Goal: Task Accomplishment & Management: Use online tool/utility

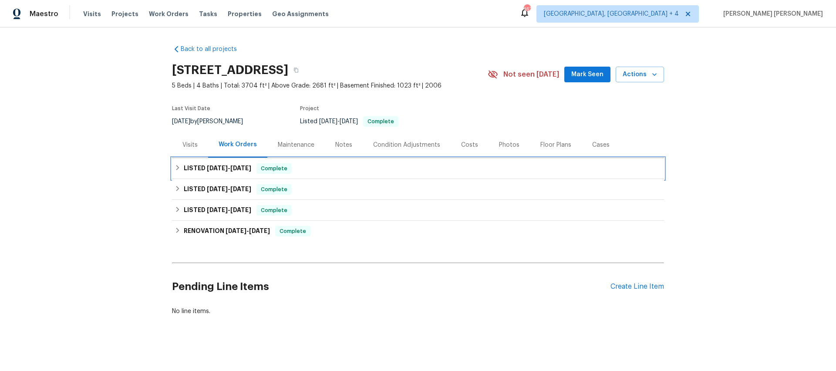
click at [214, 169] on span "[DATE]" at bounding box center [217, 168] width 21 height 6
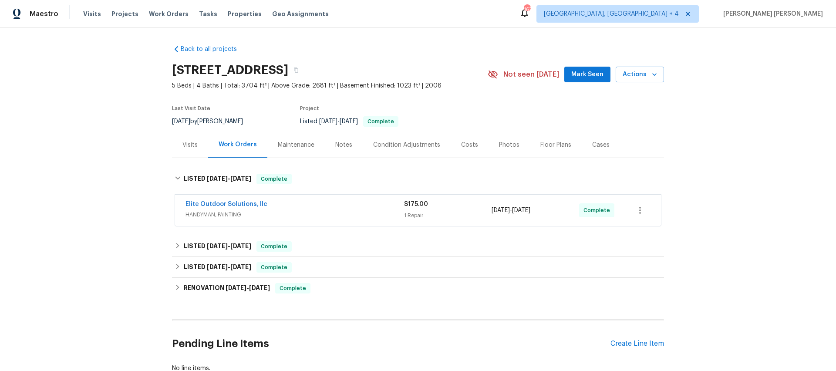
click at [309, 211] on span "HANDYMAN, PAINTING" at bounding box center [295, 214] width 219 height 9
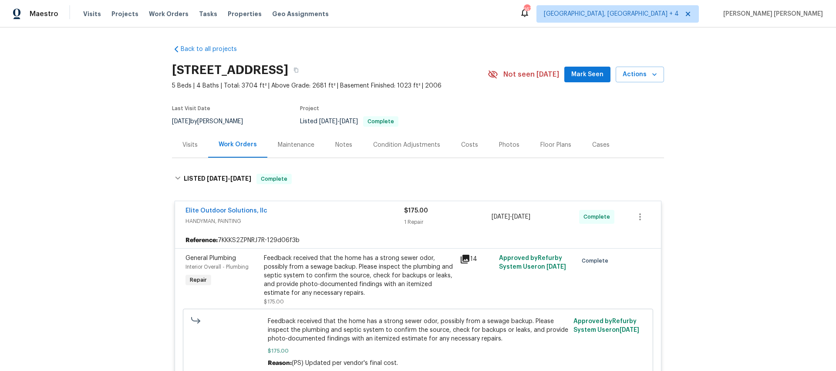
click at [312, 264] on div "Feedback received that the home has a strong sewer odor, possibly from a sewage…" at bounding box center [359, 276] width 191 height 44
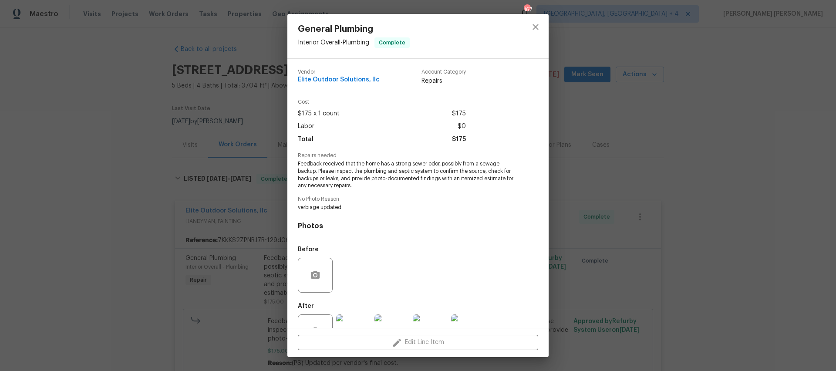
scroll to position [30, 0]
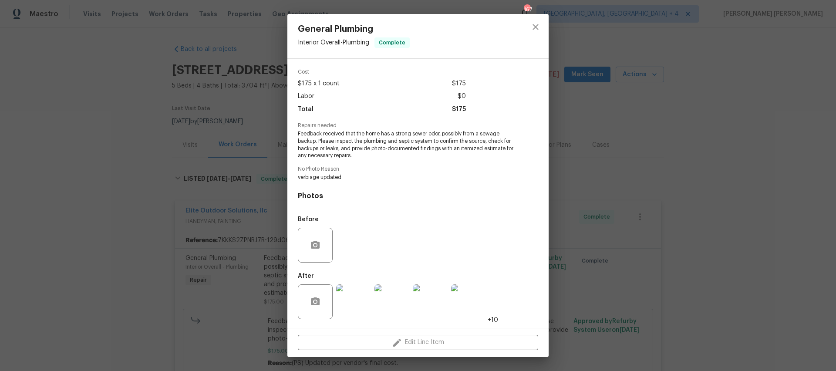
click at [333, 181] on div "Photos Before After +10" at bounding box center [418, 252] width 240 height 143
click at [367, 156] on span "Feedback received that the home has a strong sewer odor, possibly from a sewage…" at bounding box center [406, 144] width 217 height 29
click at [365, 154] on span "Feedback received that the home has a strong sewer odor, possibly from a sewage…" at bounding box center [406, 144] width 217 height 29
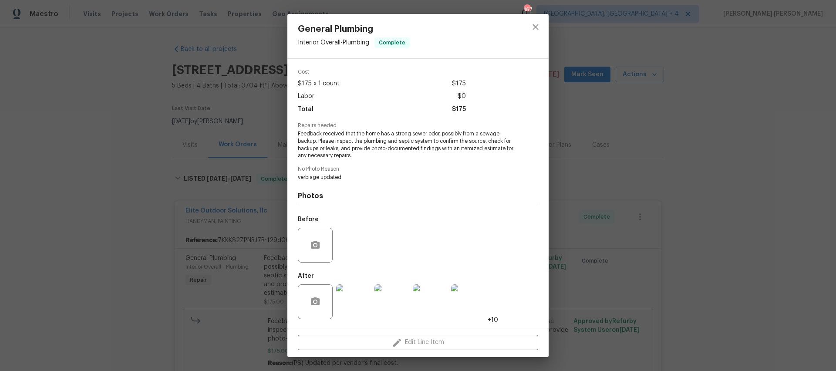
click at [420, 136] on span "Feedback received that the home has a strong sewer odor, possibly from a sewage…" at bounding box center [406, 144] width 217 height 29
click at [532, 28] on icon "close" at bounding box center [536, 27] width 10 height 10
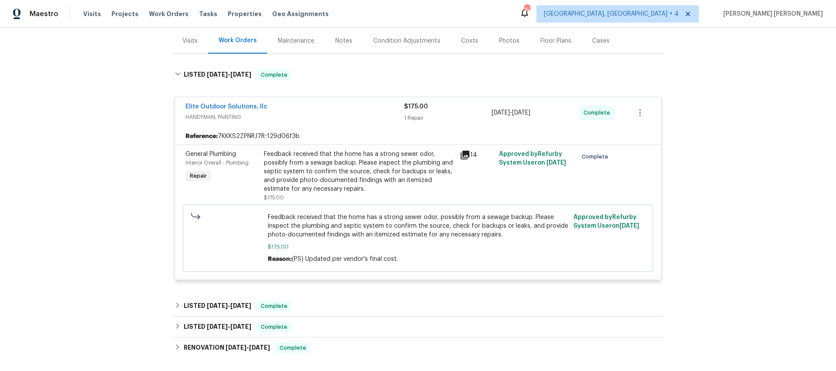
scroll to position [108, 0]
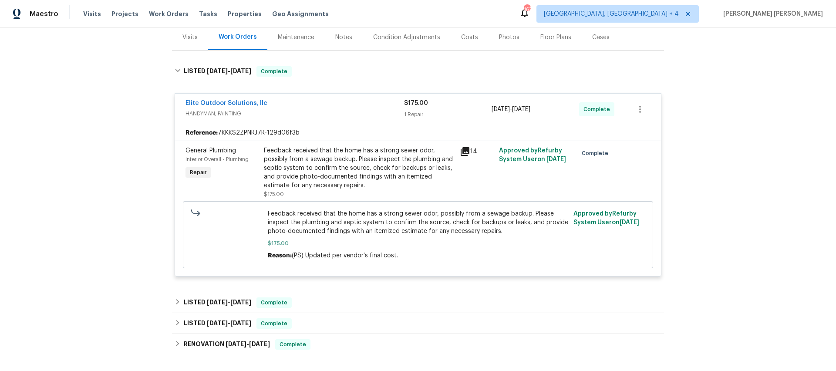
click at [227, 131] on div "Reference: 7KKKS2ZPNRJ7R-129d06f3b" at bounding box center [418, 133] width 486 height 16
click at [234, 113] on span "HANDYMAN, PAINTING" at bounding box center [295, 113] width 219 height 9
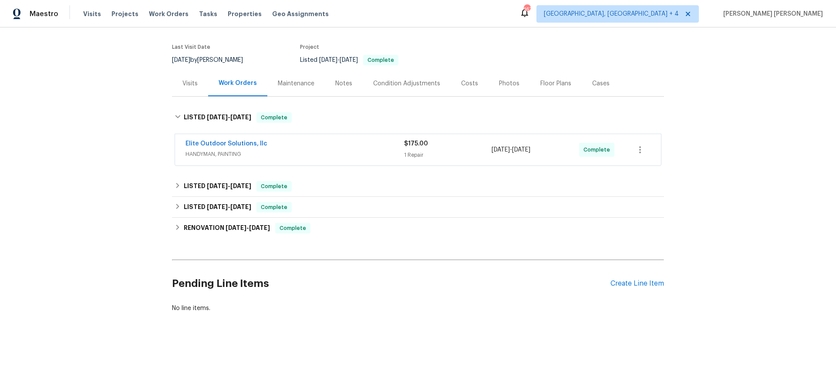
scroll to position [61, 0]
click at [227, 140] on link "Elite Outdoor Solutions, llc" at bounding box center [227, 143] width 82 height 6
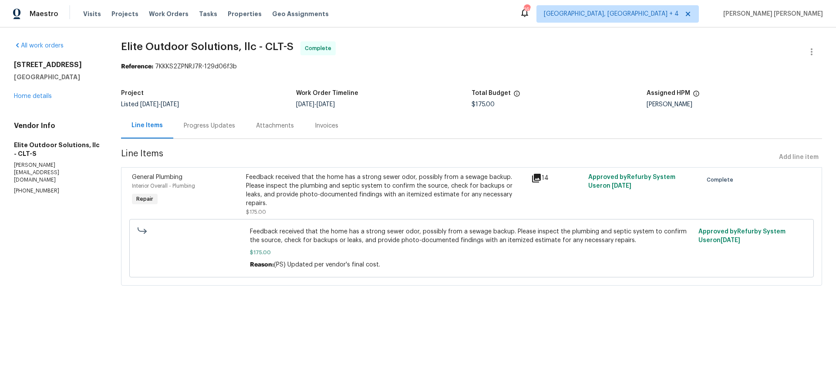
click at [445, 181] on div "Feedback received that the home has a strong sewer odor, possibly from a sewage…" at bounding box center [386, 190] width 280 height 35
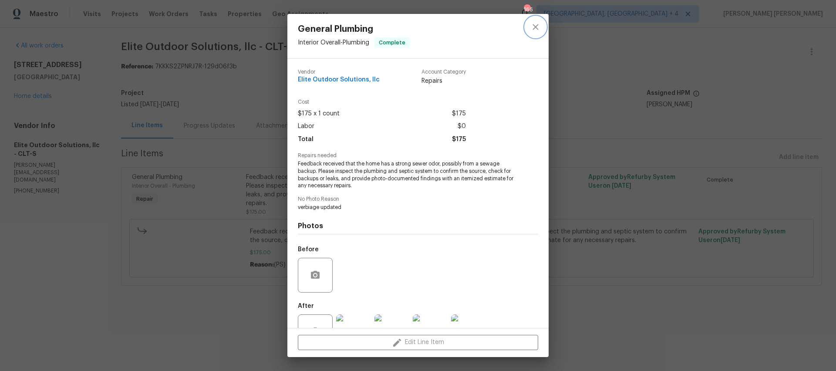
click at [532, 24] on icon "close" at bounding box center [536, 27] width 10 height 10
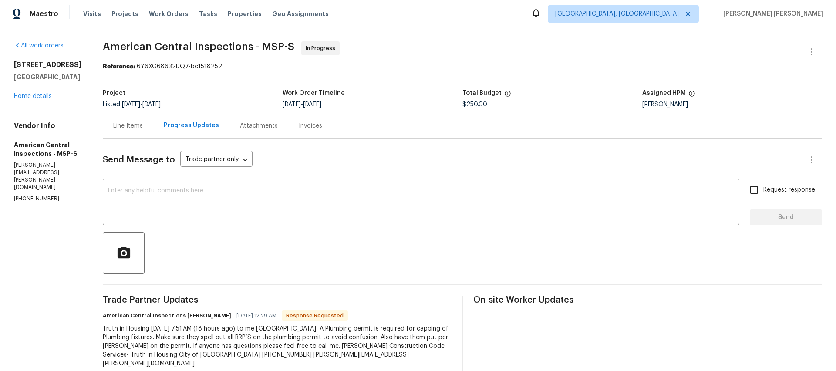
click at [114, 130] on div "Line Items" at bounding box center [128, 126] width 30 height 9
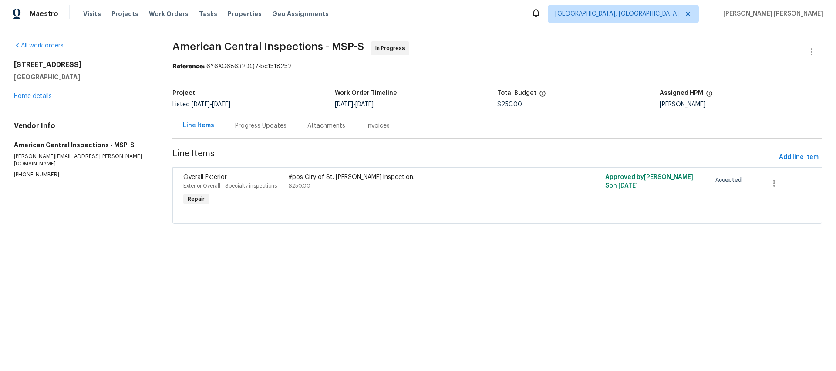
click at [261, 128] on div "Progress Updates" at bounding box center [260, 126] width 51 height 9
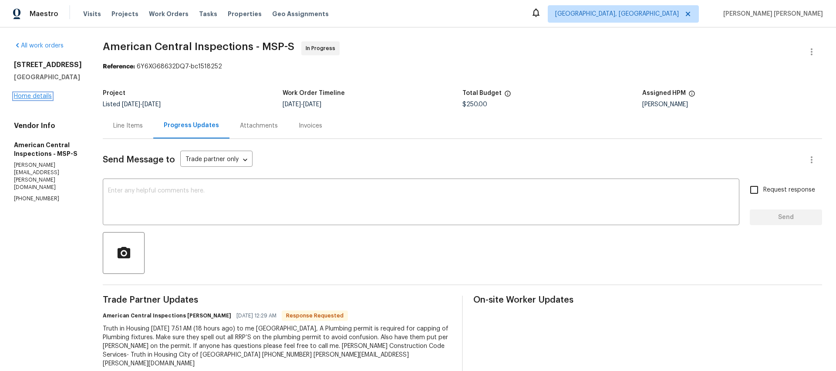
click at [46, 99] on link "Home details" at bounding box center [33, 96] width 38 height 6
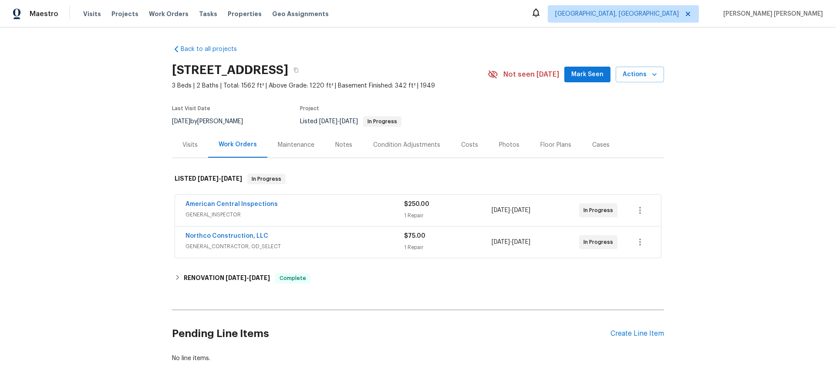
click at [342, 244] on span "GENERAL_CONTRACTOR, OD_SELECT" at bounding box center [295, 246] width 219 height 9
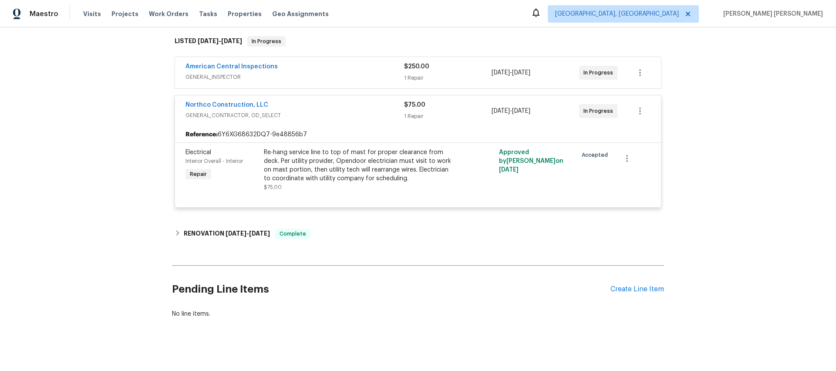
scroll to position [144, 0]
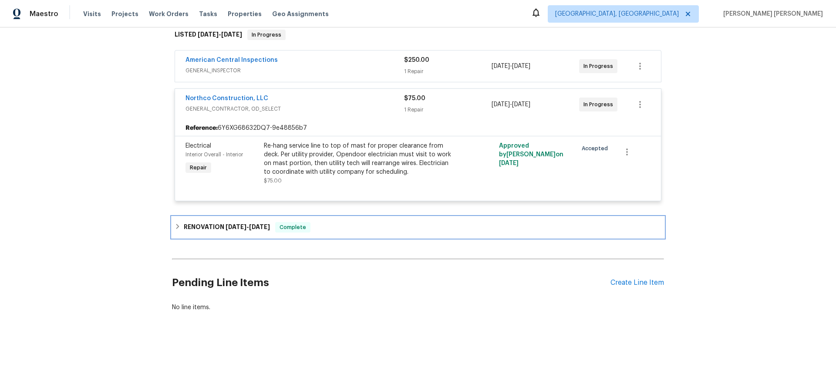
drag, startPoint x: 178, startPoint y: 229, endPoint x: 188, endPoint y: 230, distance: 10.0
click at [179, 229] on icon at bounding box center [178, 226] width 6 height 6
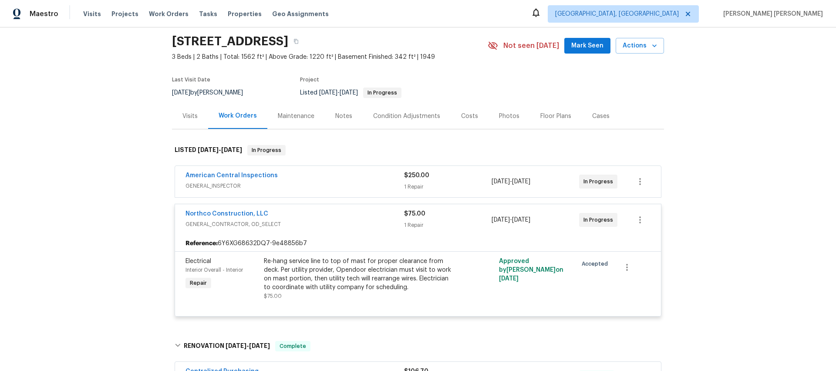
scroll to position [0, 0]
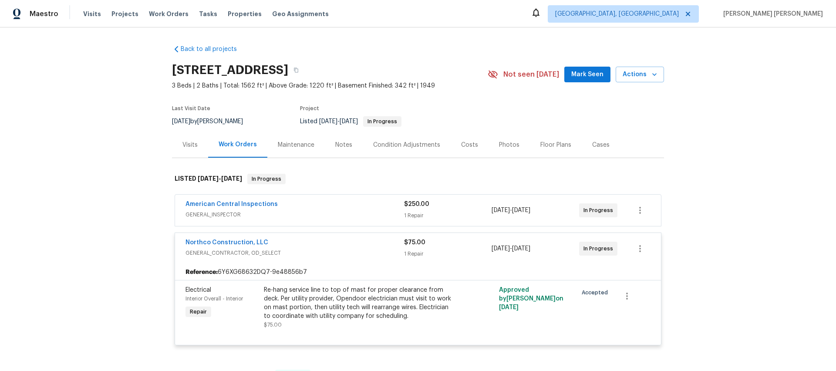
click at [284, 214] on span "GENERAL_INSPECTOR" at bounding box center [295, 214] width 219 height 9
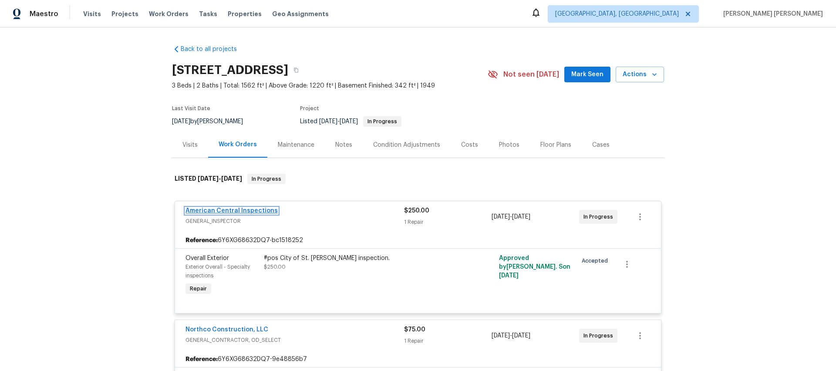
click at [239, 211] on link "American Central Inspections" at bounding box center [232, 211] width 92 height 6
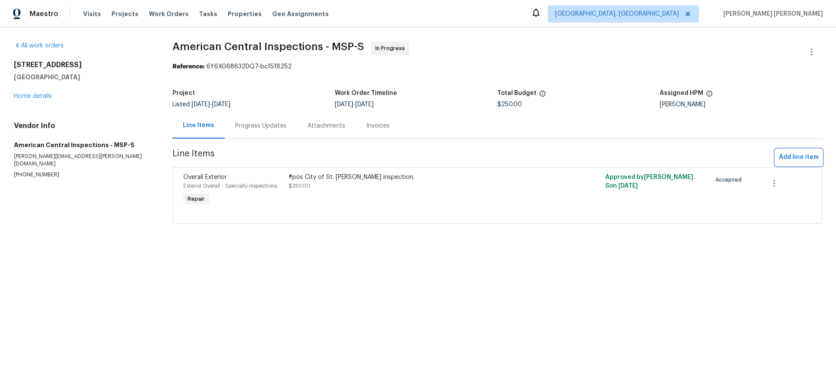
click at [790, 158] on span "Add line item" at bounding box center [799, 157] width 40 height 11
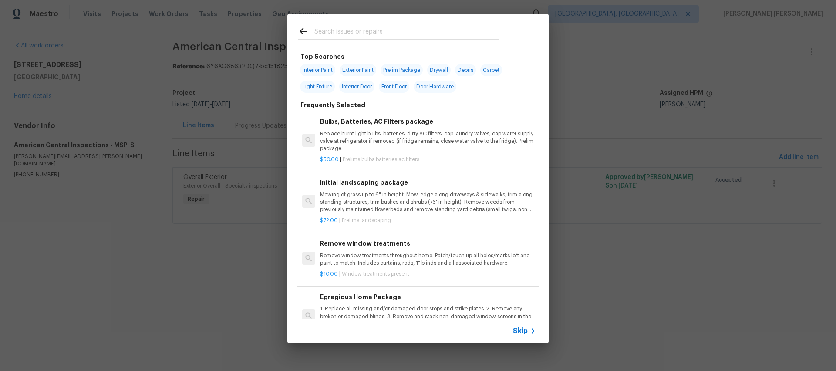
click at [521, 326] on div "Skip" at bounding box center [525, 331] width 25 height 10
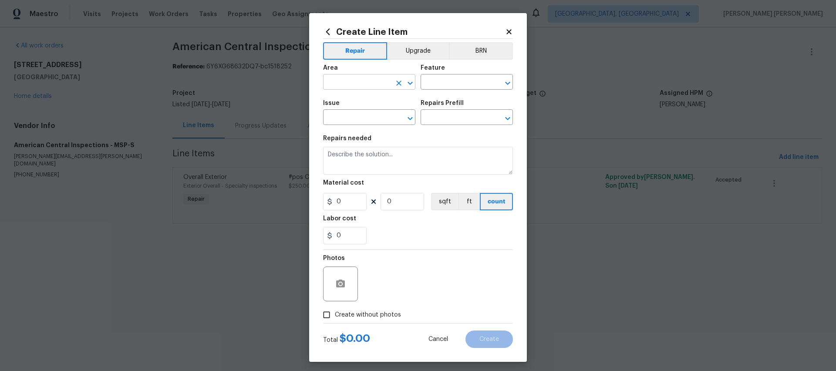
click at [368, 85] on input "text" at bounding box center [357, 83] width 68 height 14
drag, startPoint x: 356, startPoint y: 104, endPoint x: 416, endPoint y: 90, distance: 61.8
click at [363, 102] on li "Plumbing" at bounding box center [369, 102] width 92 height 14
type input "Plumbing"
click at [454, 81] on input "text" at bounding box center [455, 83] width 68 height 14
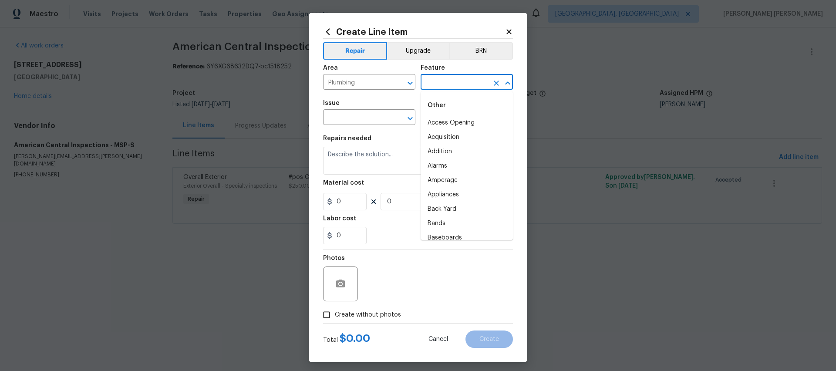
click at [509, 31] on icon at bounding box center [509, 31] width 5 height 5
